Goal: Information Seeking & Learning: Find contact information

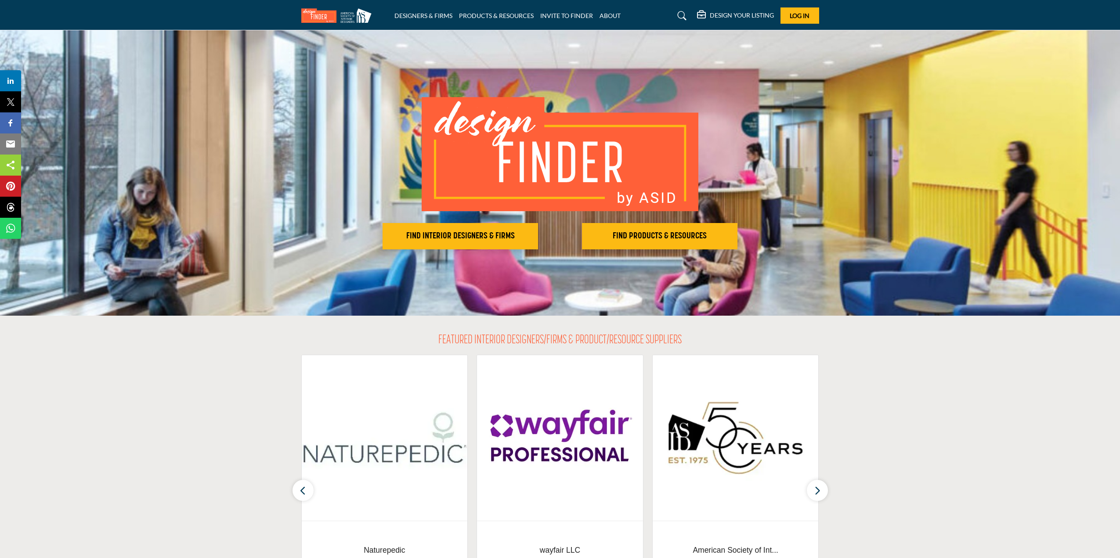
click at [681, 18] on icon at bounding box center [682, 15] width 9 height 9
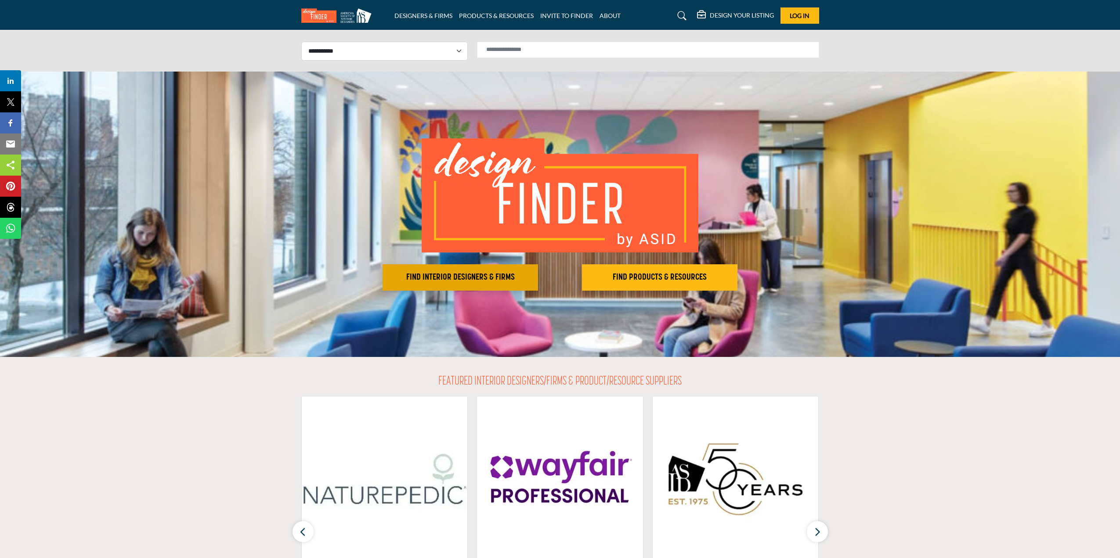
click at [496, 283] on button "FIND INTERIOR DESIGNERS & FIRMS" at bounding box center [461, 277] width 156 height 26
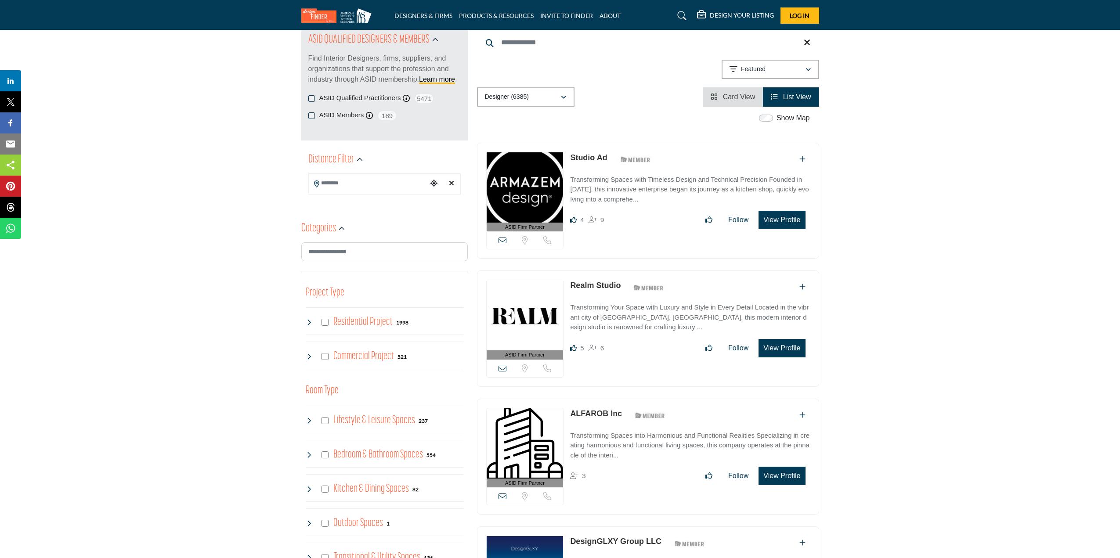
scroll to position [44, 0]
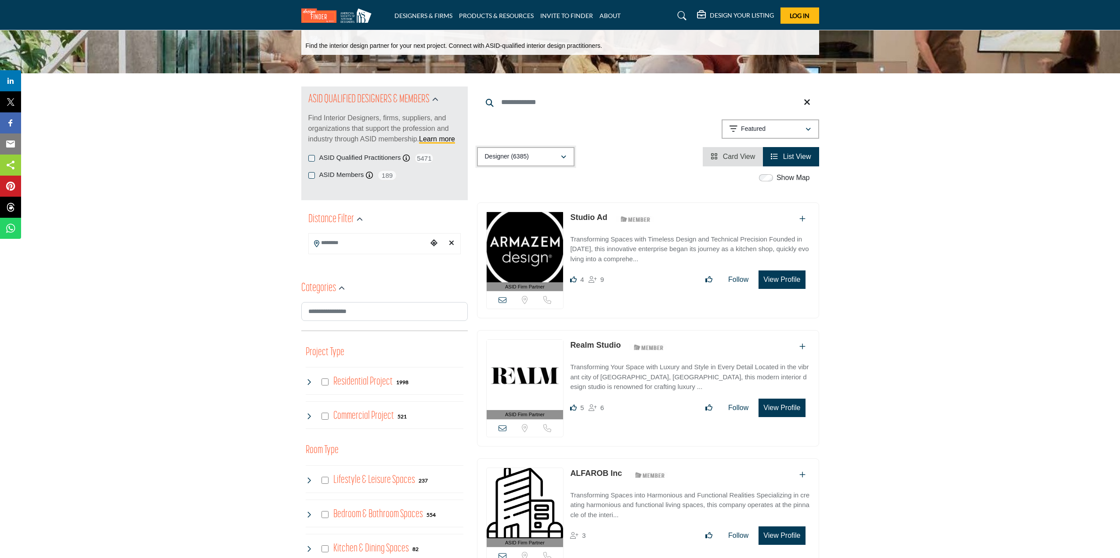
click at [541, 163] on button "Designer (6385)" at bounding box center [526, 156] width 98 height 19
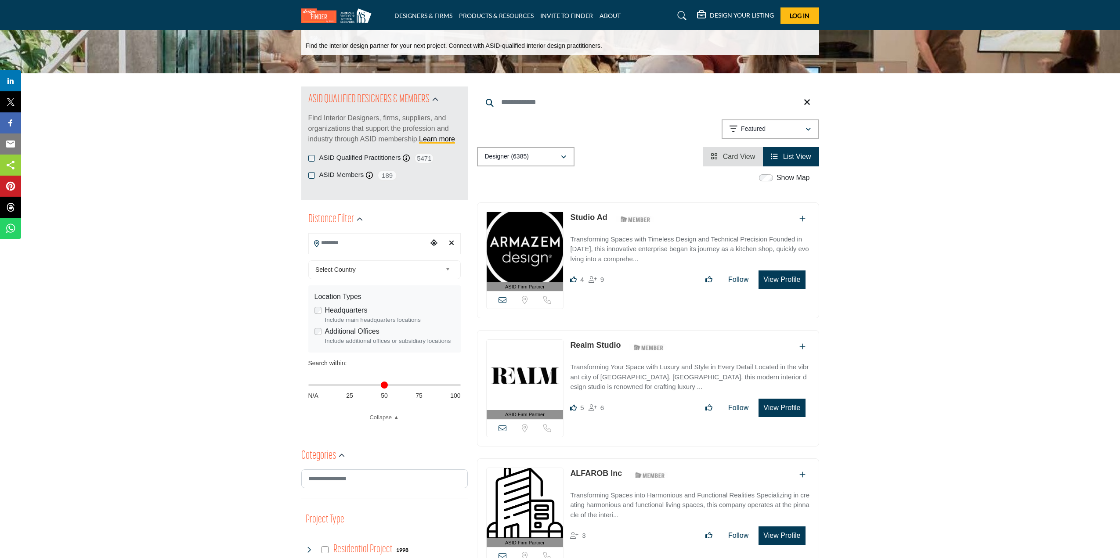
click at [410, 244] on input "Search Location" at bounding box center [368, 243] width 119 height 17
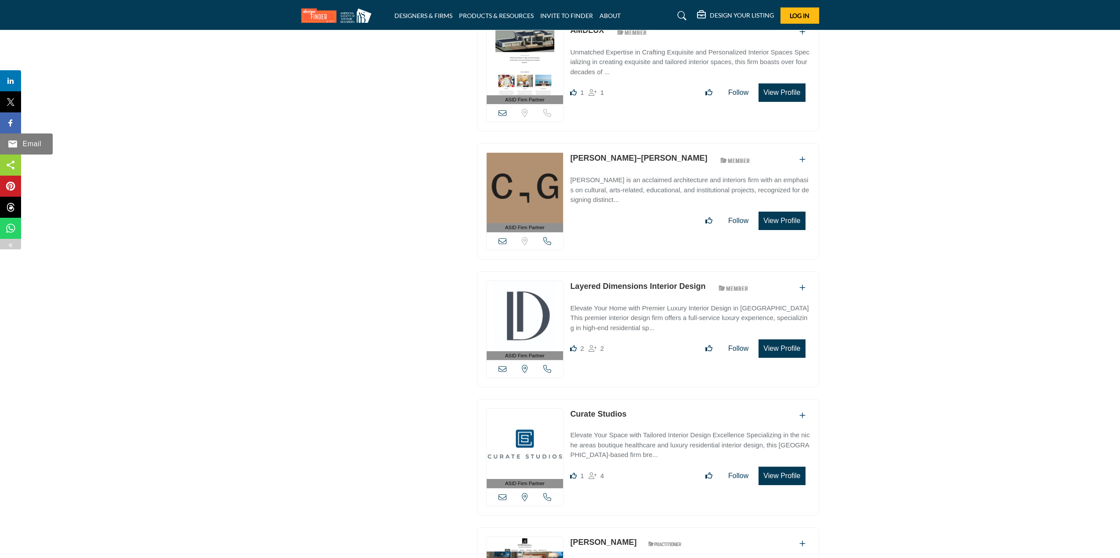
scroll to position [1274, 0]
